Goal: Task Accomplishment & Management: Use online tool/utility

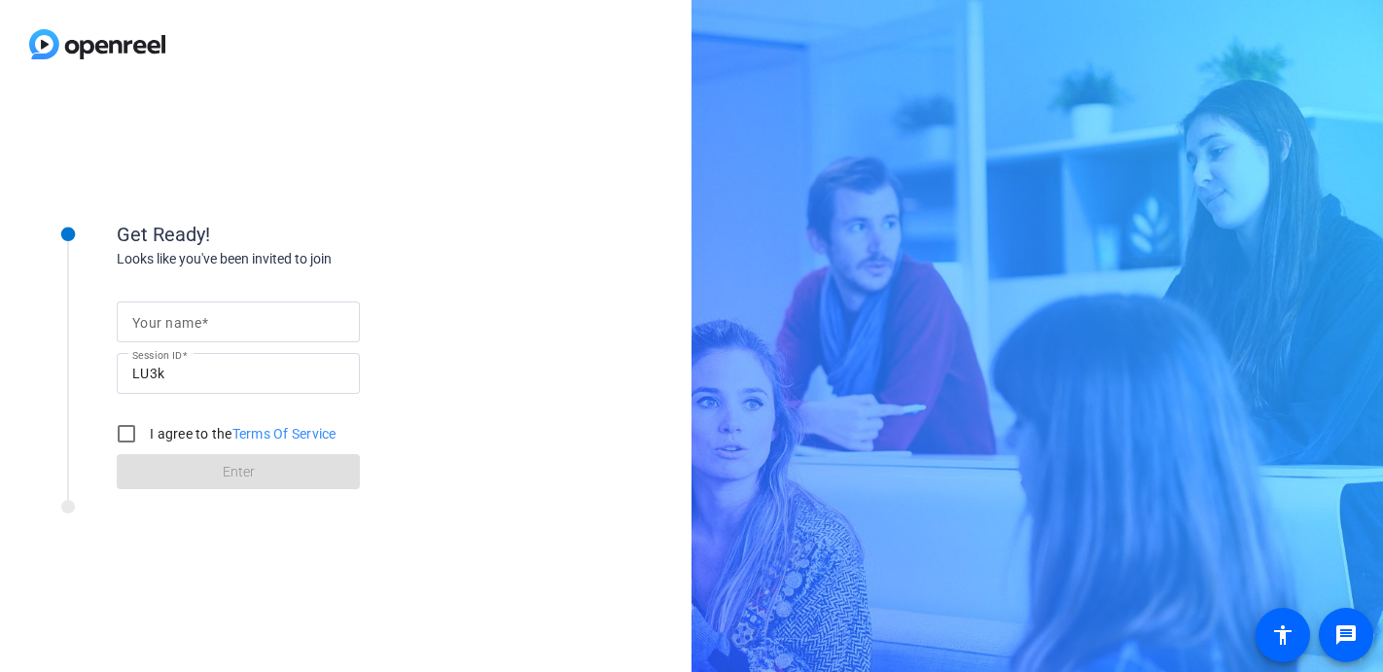
click at [213, 322] on input "Your name" at bounding box center [238, 321] width 212 height 23
type input "[PERSON_NAME]"
click at [129, 431] on input "I agree to the Terms Of Service" at bounding box center [126, 433] width 39 height 39
checkbox input "true"
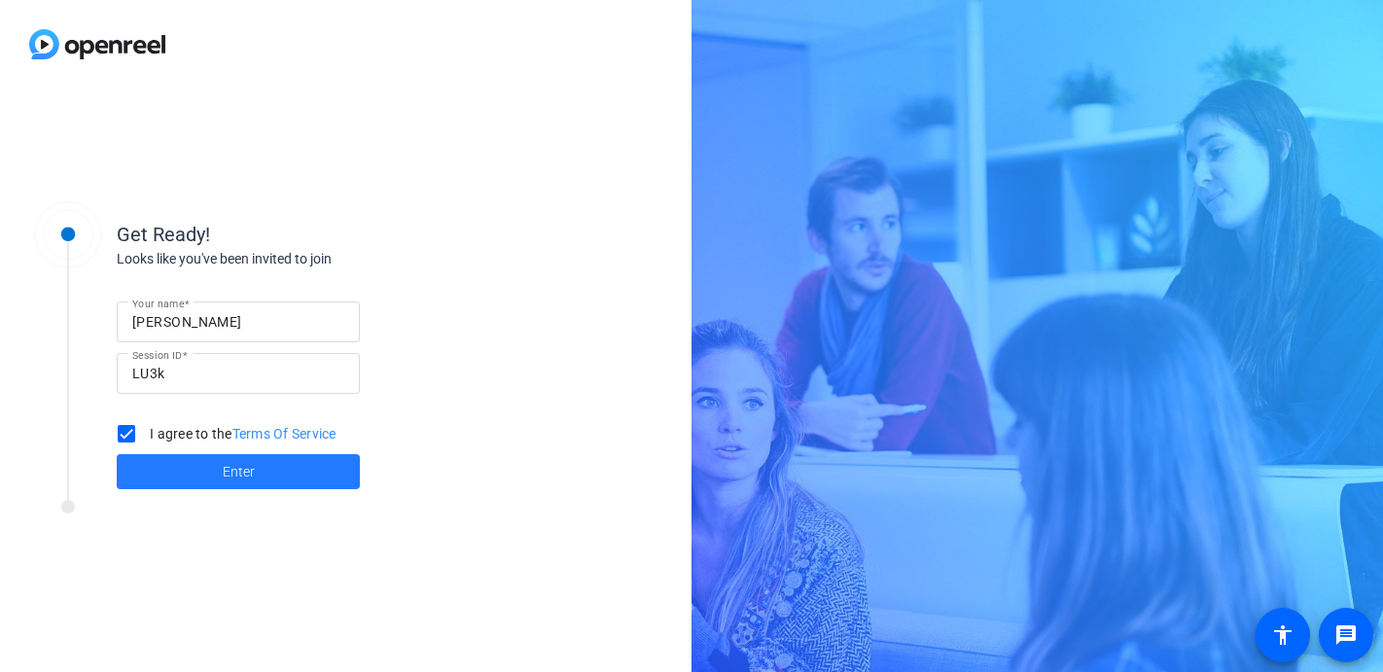
click at [232, 471] on span "Enter" at bounding box center [239, 472] width 32 height 20
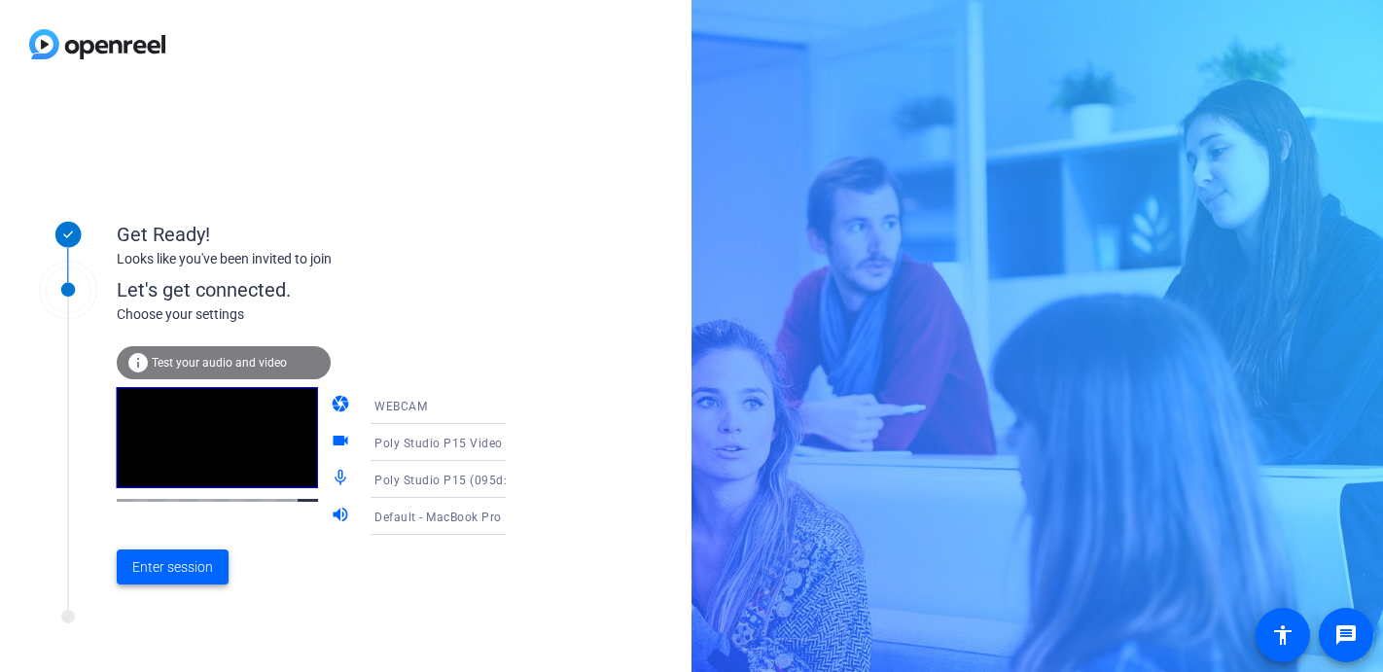
click at [184, 562] on span "Enter session" at bounding box center [172, 567] width 81 height 20
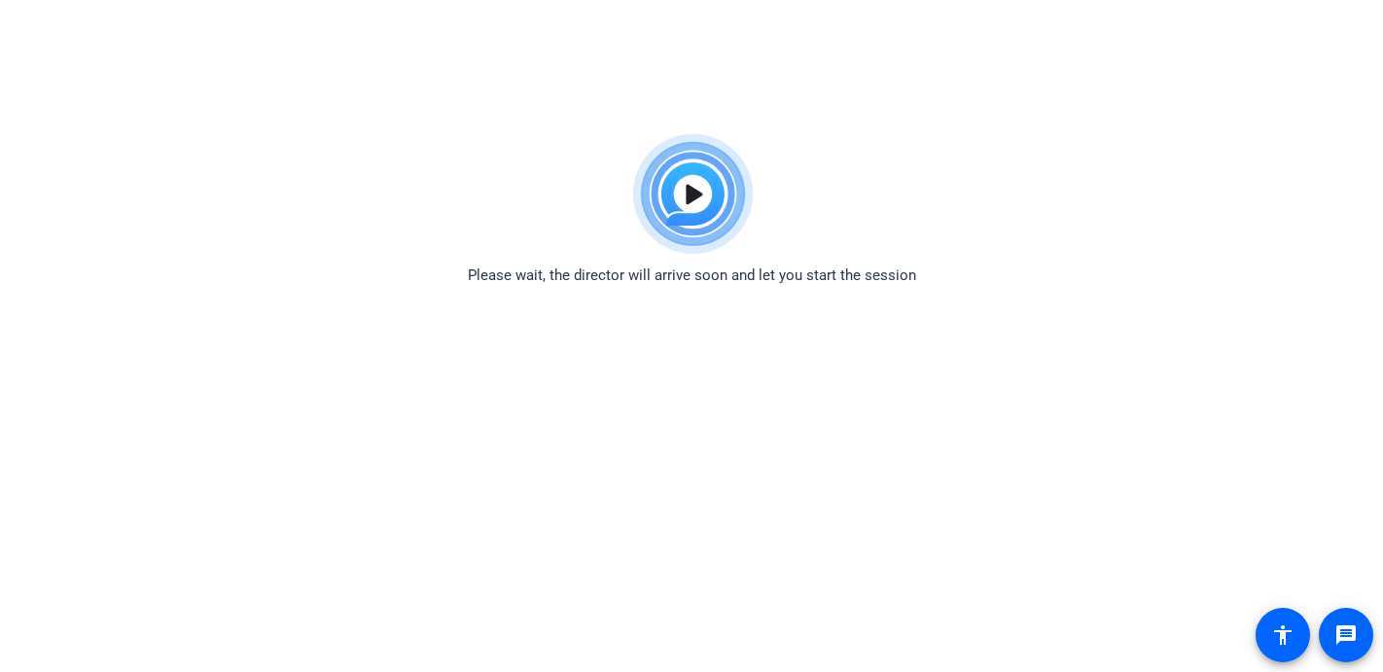
scroll to position [89, 0]
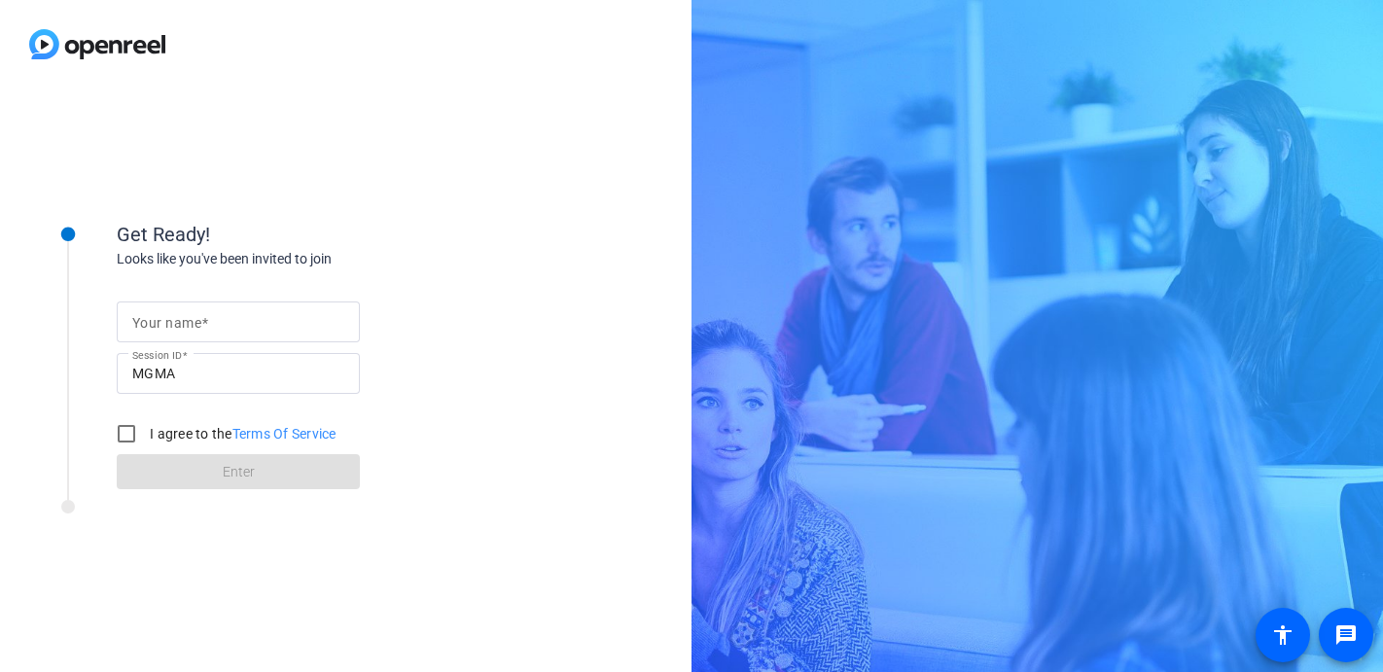
click at [219, 316] on input "Your name" at bounding box center [238, 321] width 212 height 23
type input "[PERSON_NAME]"
drag, startPoint x: 128, startPoint y: 434, endPoint x: 139, endPoint y: 440, distance: 12.2
click at [128, 434] on input "I agree to the Terms Of Service" at bounding box center [126, 433] width 39 height 39
checkbox input "true"
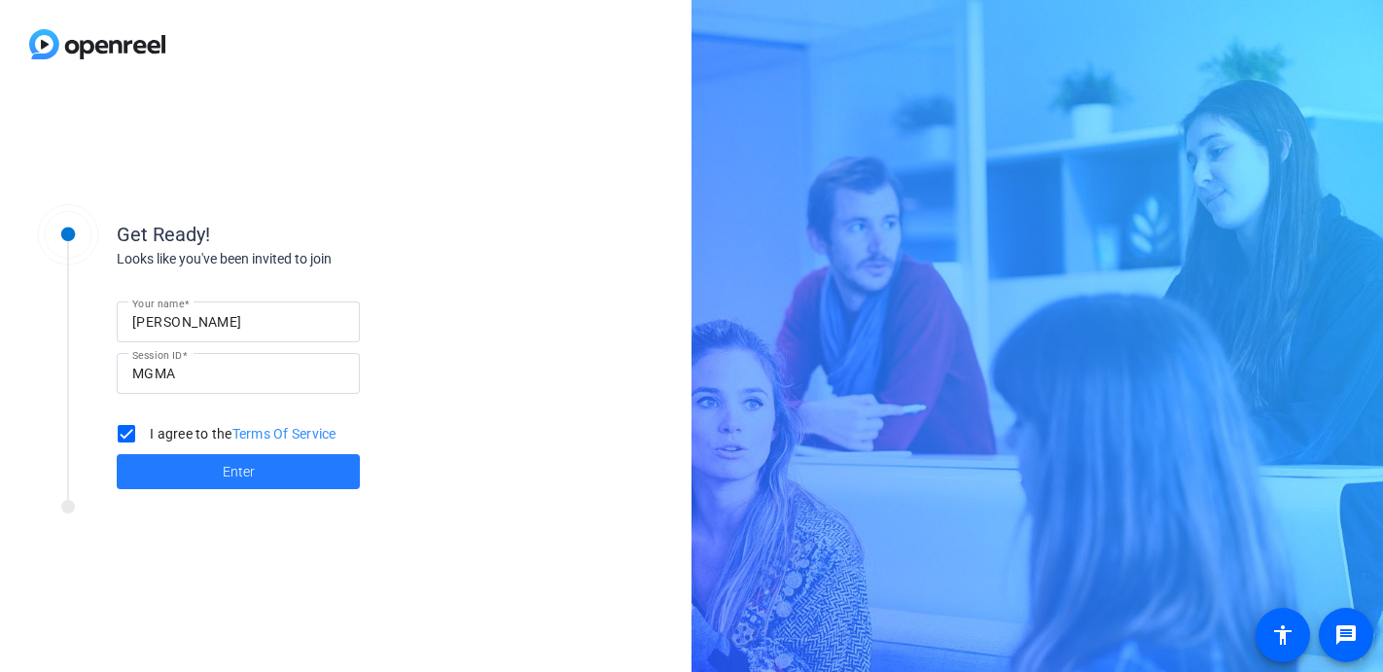
click at [207, 476] on span at bounding box center [238, 471] width 243 height 47
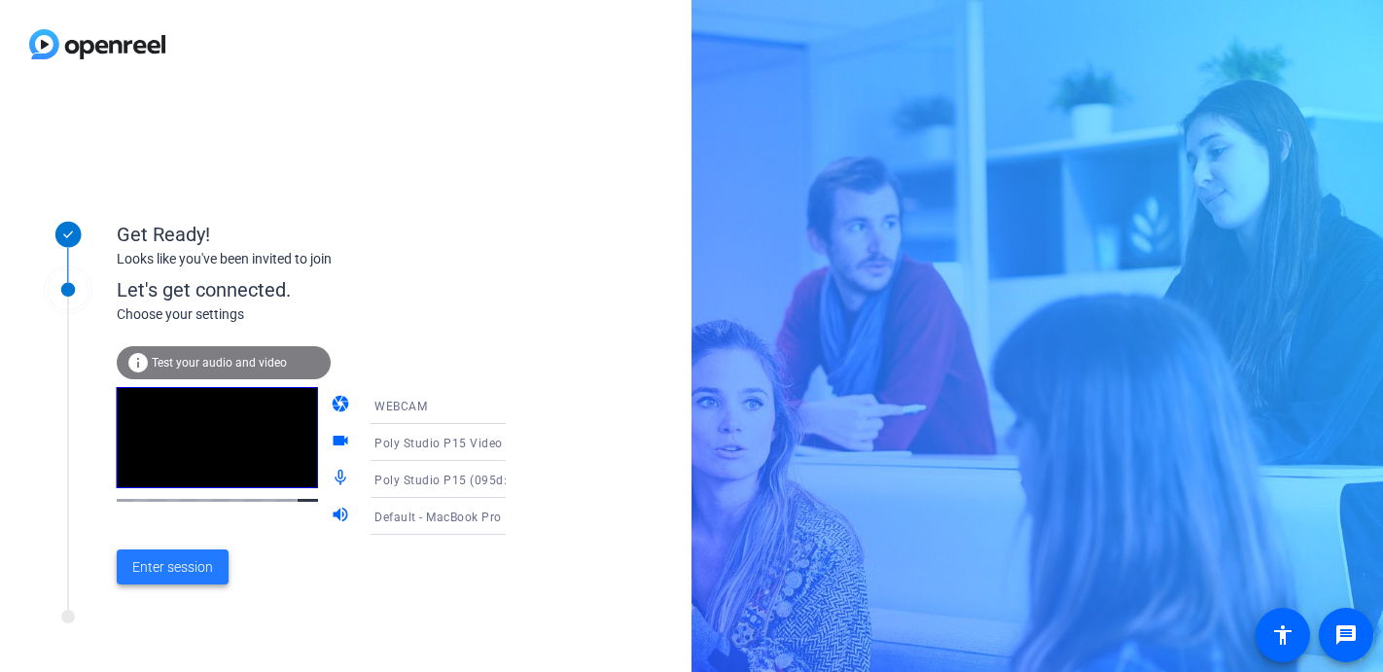
click at [175, 563] on span "Enter session" at bounding box center [172, 567] width 81 height 20
